Goal: Browse casually

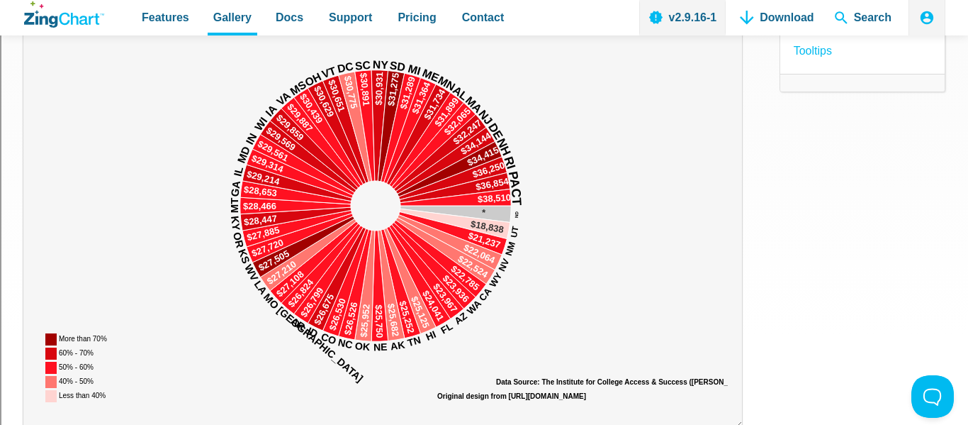
scroll to position [241, 0]
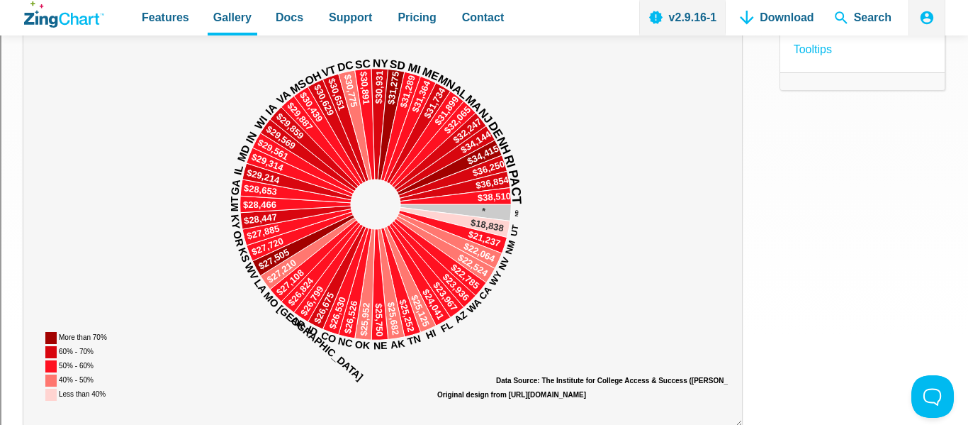
click at [372, 191] on img "App Content" at bounding box center [383, 193] width 691 height 425
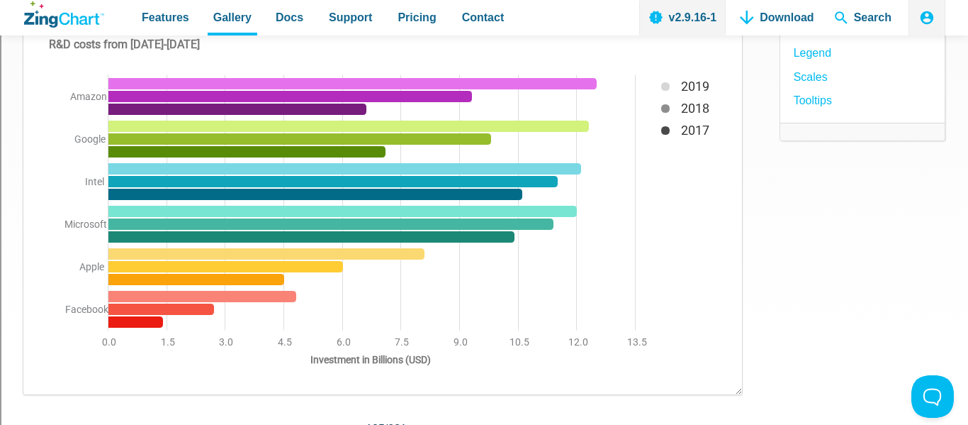
scroll to position [241, 0]
